Goal: Download file/media

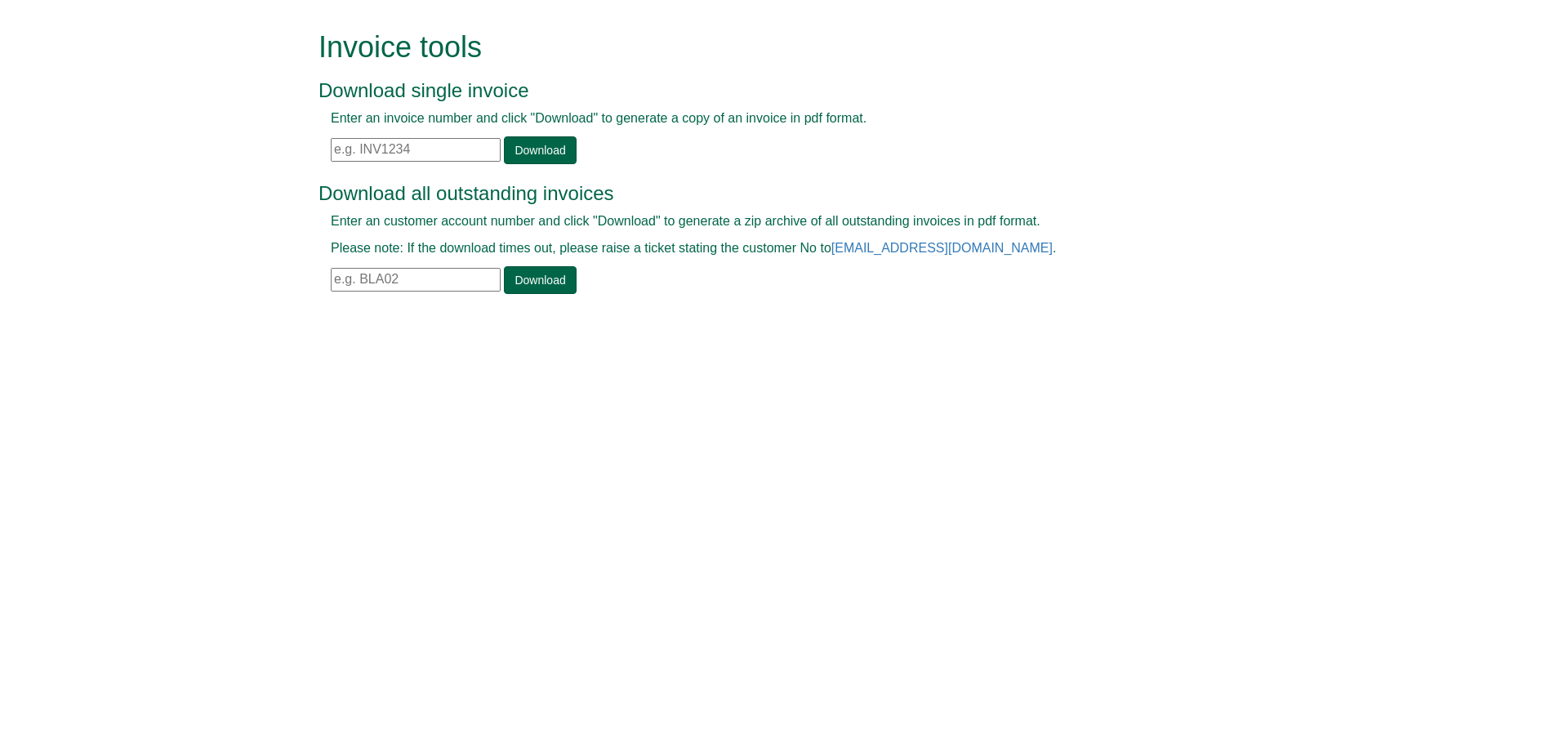
drag, startPoint x: 54, startPoint y: 1, endPoint x: 1276, endPoint y: 102, distance: 1226.2
click at [1276, 102] on form "Invoice tools Download single invoice Enter an invoice number and click "Downlo…" at bounding box center [784, 164] width 1568 height 329
drag, startPoint x: 1447, startPoint y: 5, endPoint x: 1453, endPoint y: 186, distance: 181.1
click at [1453, 186] on form "Invoice tools Download single invoice Enter an invoice number and click "Downlo…" at bounding box center [784, 164] width 1568 height 329
click at [336, 150] on input "text" at bounding box center [416, 150] width 170 height 24
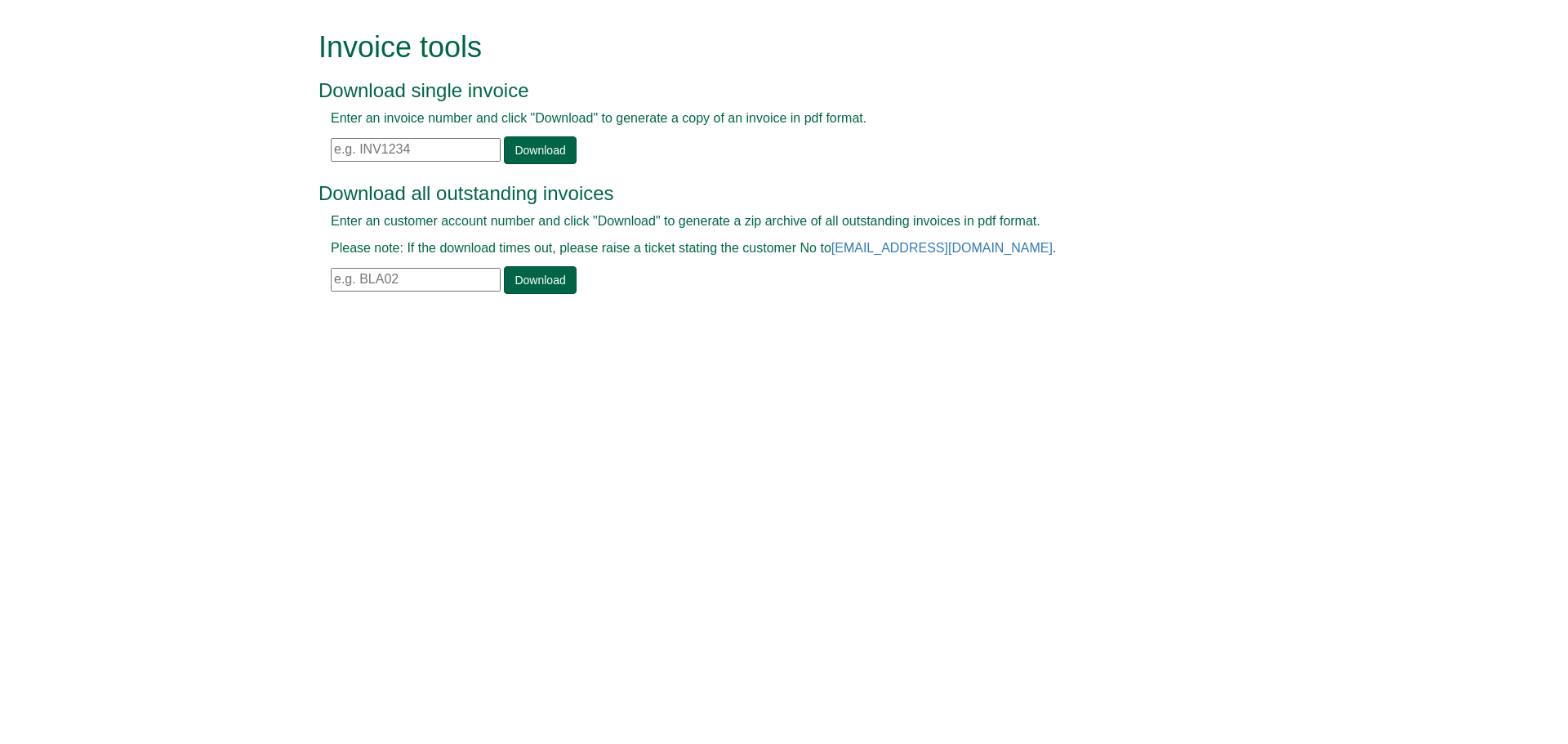
paste input "INV1372801"
type input "INV1372801"
drag, startPoint x: 320, startPoint y: 395, endPoint x: 927, endPoint y: 377, distance: 607.3
click at [941, 329] on html "Invoice tools Download single invoice Enter an invoice number and click "Downlo…" at bounding box center [784, 164] width 1568 height 329
click at [542, 150] on link "Download" at bounding box center [540, 150] width 72 height 28
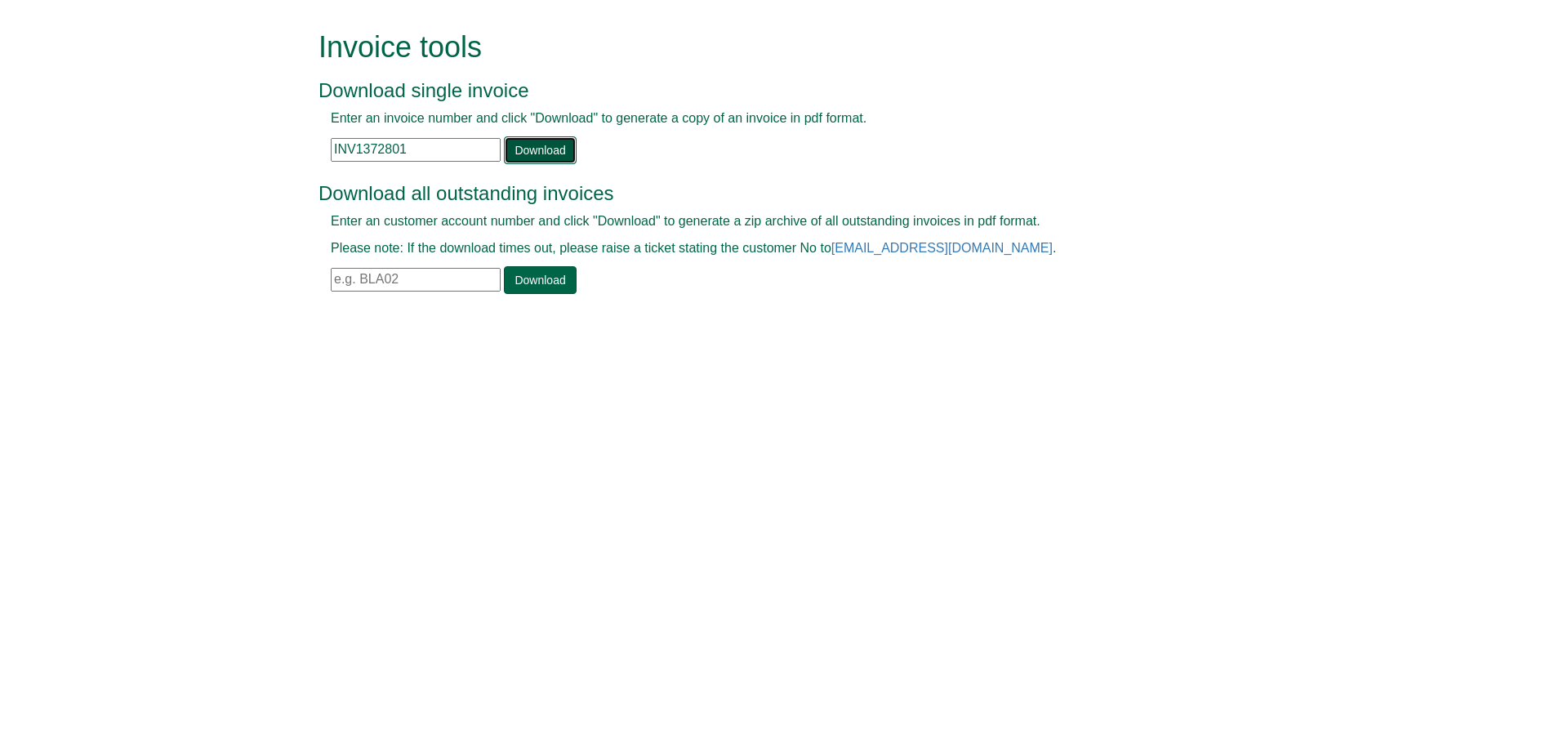
click at [529, 150] on link "Download" at bounding box center [540, 150] width 72 height 28
click at [362, 281] on input "text" at bounding box center [416, 280] width 170 height 24
click at [357, 281] on input "boe061" at bounding box center [416, 280] width 170 height 24
type input "boe16"
click at [540, 282] on link "Download" at bounding box center [540, 280] width 72 height 28
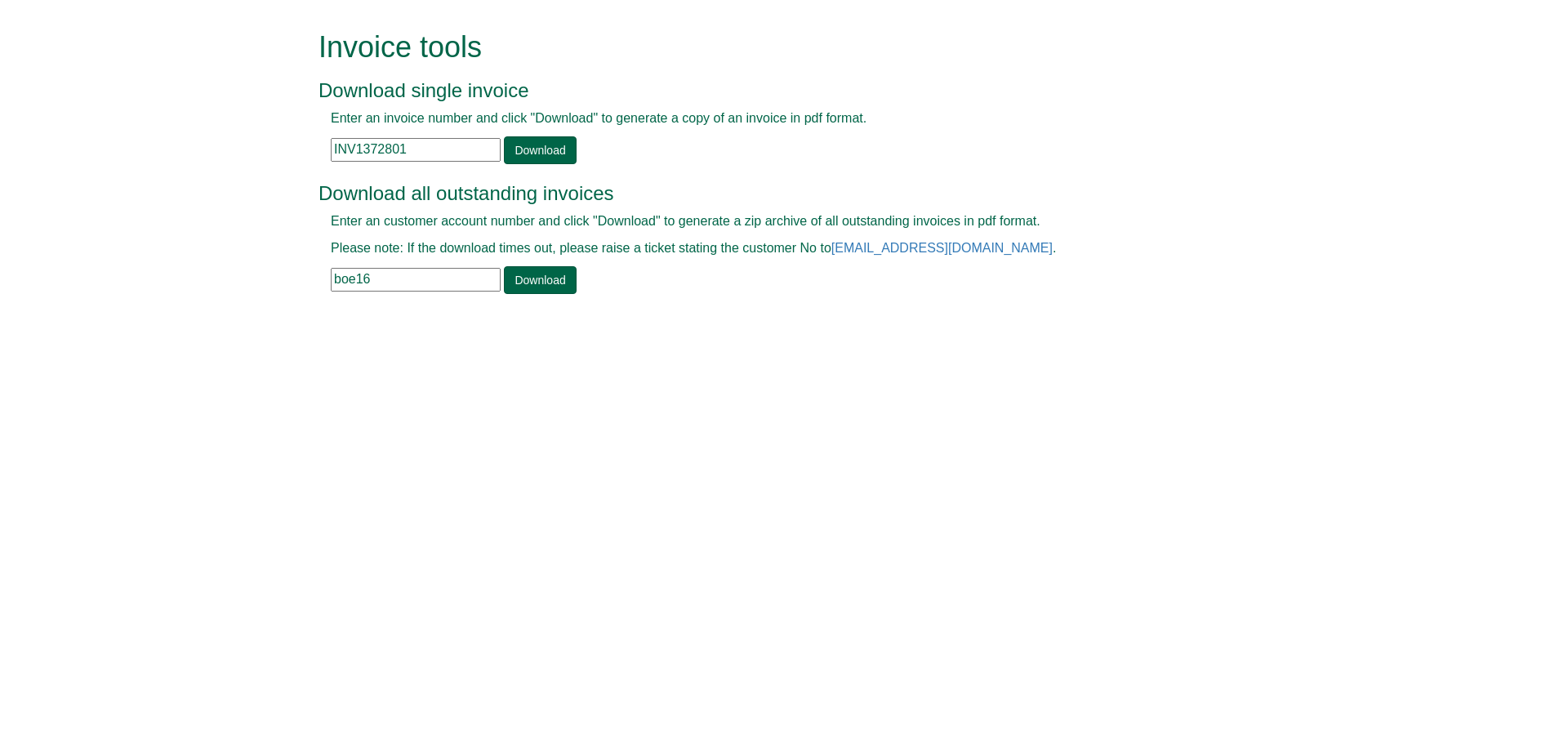
drag, startPoint x: 418, startPoint y: 148, endPoint x: 334, endPoint y: 150, distance: 84.0
click at [334, 150] on input "INV1372801" at bounding box center [416, 150] width 170 height 24
paste input "INV1381099"
type input "INV1381099"
click at [533, 152] on link "Download" at bounding box center [540, 150] width 72 height 28
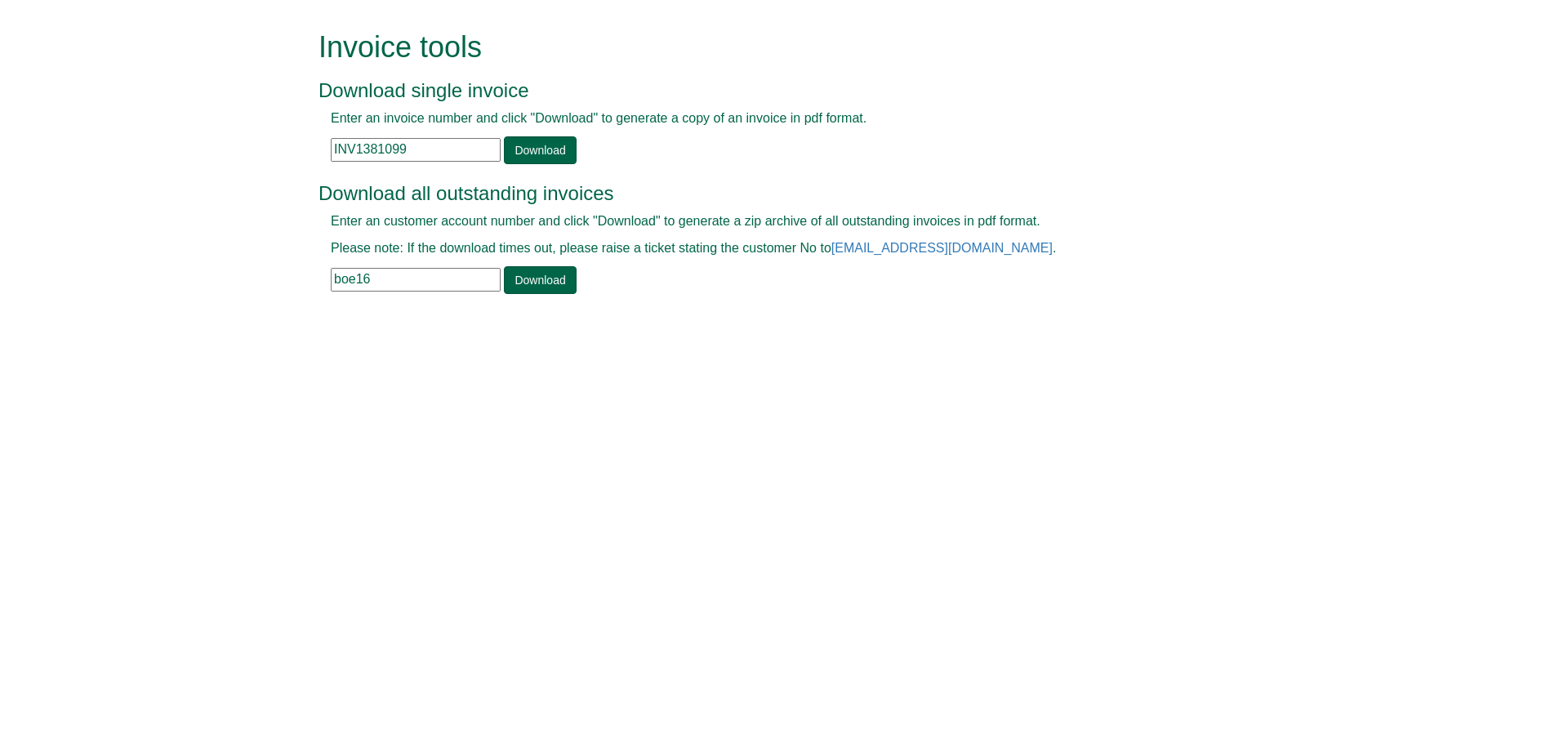
drag, startPoint x: 432, startPoint y: 140, endPoint x: 311, endPoint y: 166, distance: 123.8
click at [311, 166] on div "Invoice tools Download single invoice Enter an invoice number and click "Downlo…" at bounding box center [783, 164] width 955 height 329
click at [340, 154] on input "text" at bounding box center [416, 150] width 170 height 24
paste input "INV1397474"
type input "INV1397474"
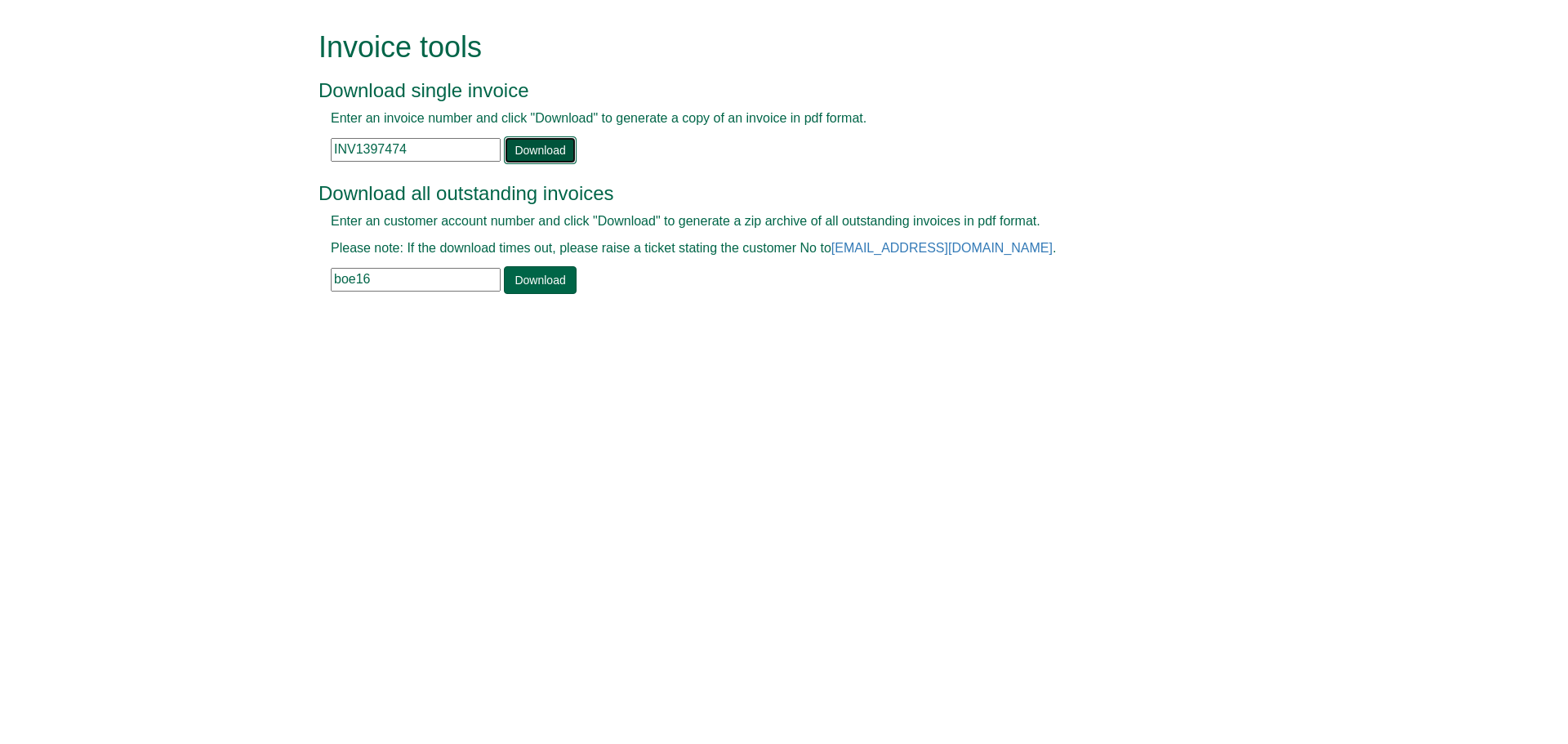
click at [534, 149] on link "Download" at bounding box center [540, 150] width 72 height 28
